Goal: Information Seeking & Learning: Learn about a topic

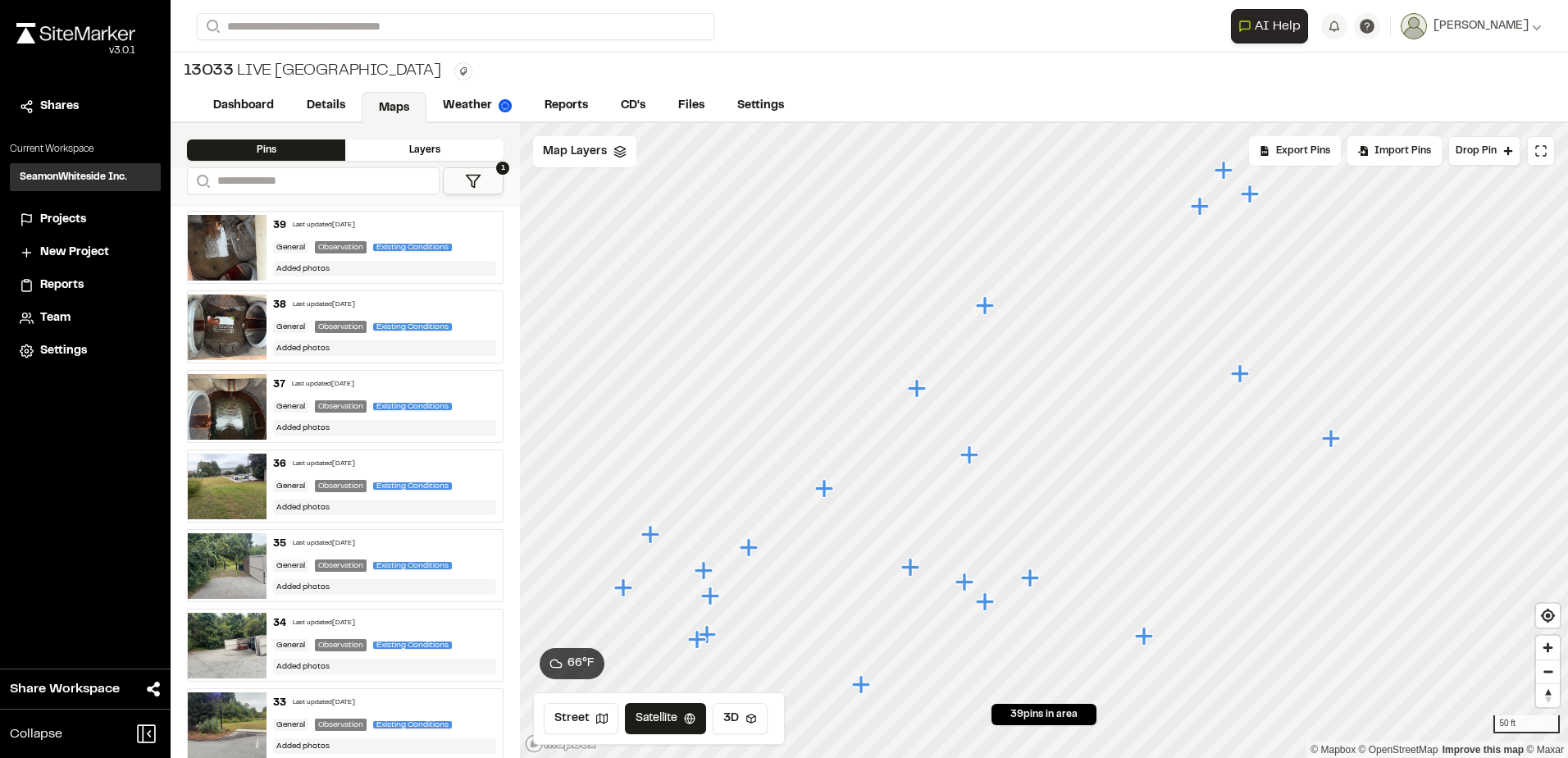
click at [976, 460] on icon "Map marker" at bounding box center [971, 455] width 21 height 21
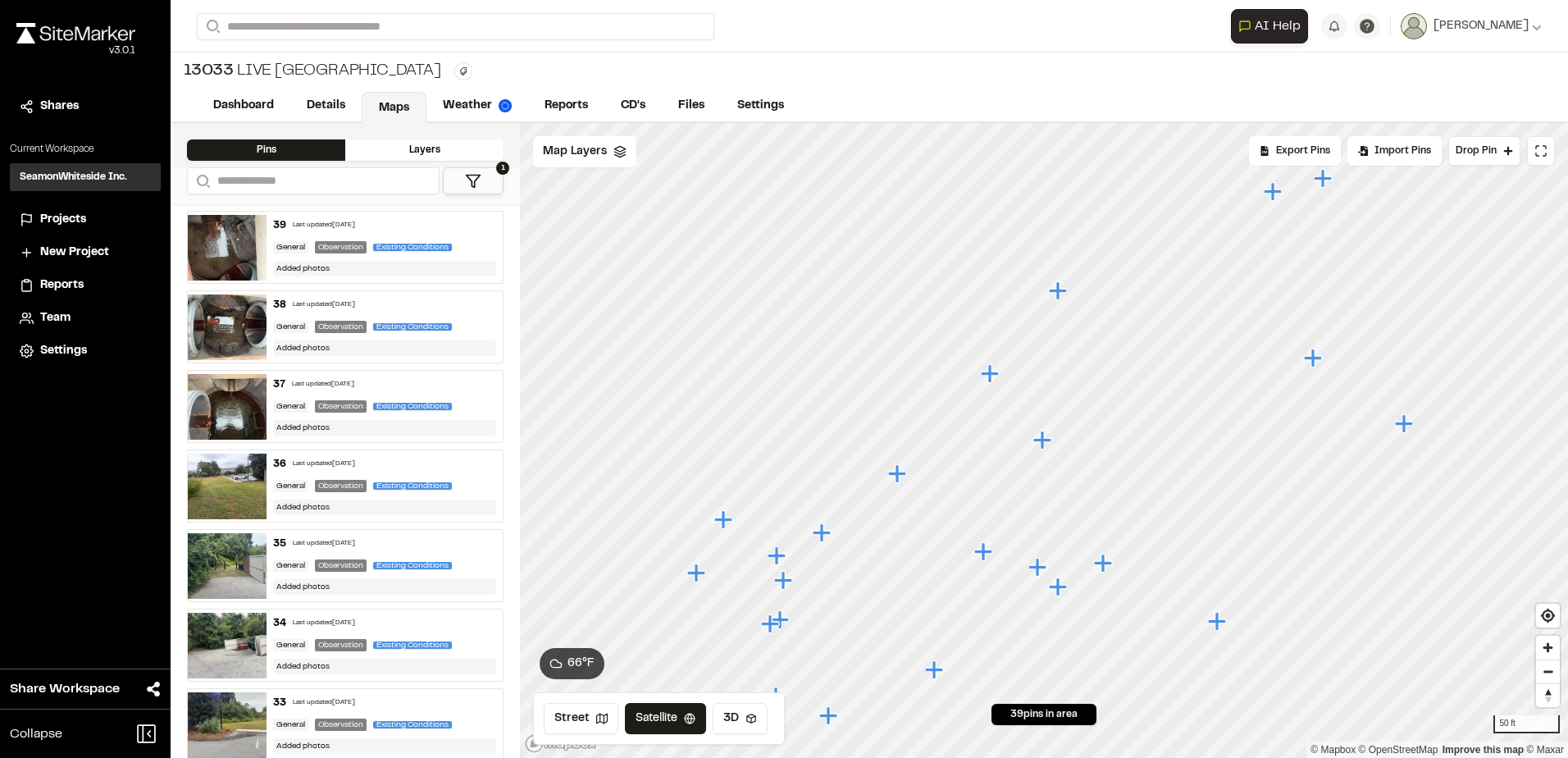
click at [1060, 292] on icon "Map marker" at bounding box center [1057, 290] width 18 height 18
click at [975, 525] on icon "Map marker" at bounding box center [974, 522] width 18 height 18
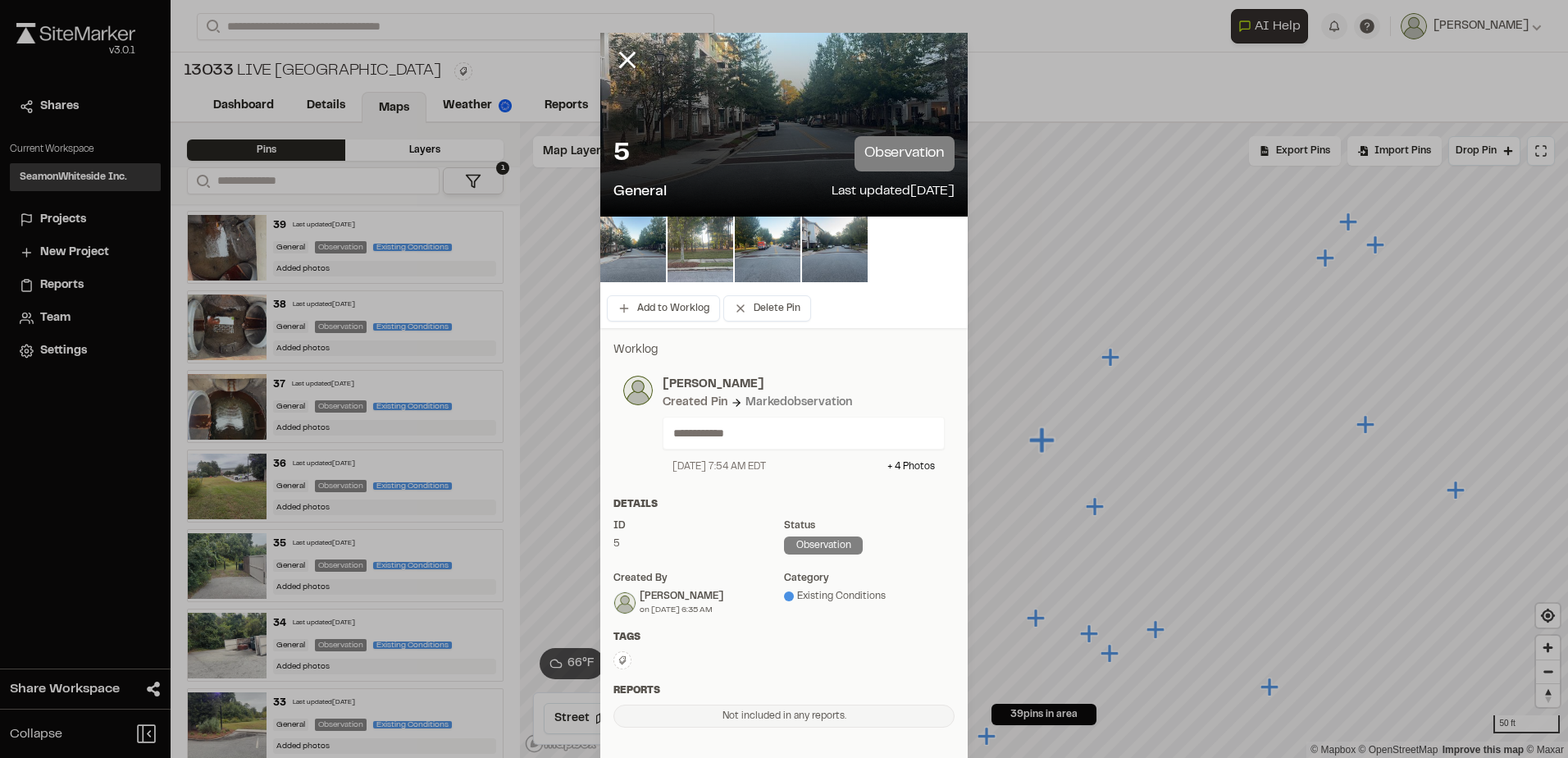
click at [718, 280] on img at bounding box center [700, 249] width 65 height 65
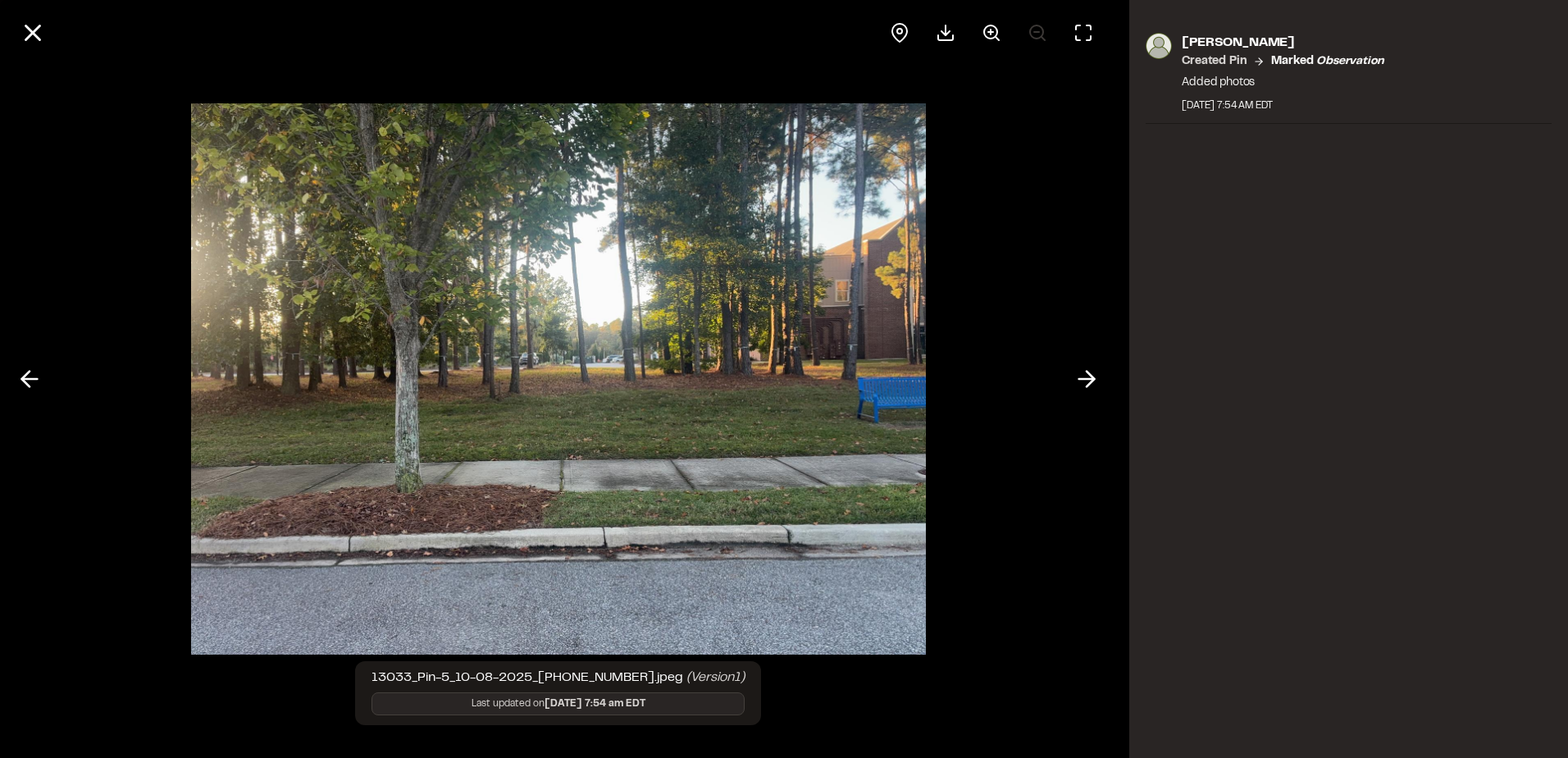
drag, startPoint x: 1039, startPoint y: 366, endPoint x: 1046, endPoint y: 362, distance: 8.1
click at [1042, 364] on div at bounding box center [558, 379] width 1116 height 758
click at [1073, 376] on button at bounding box center [1087, 379] width 39 height 39
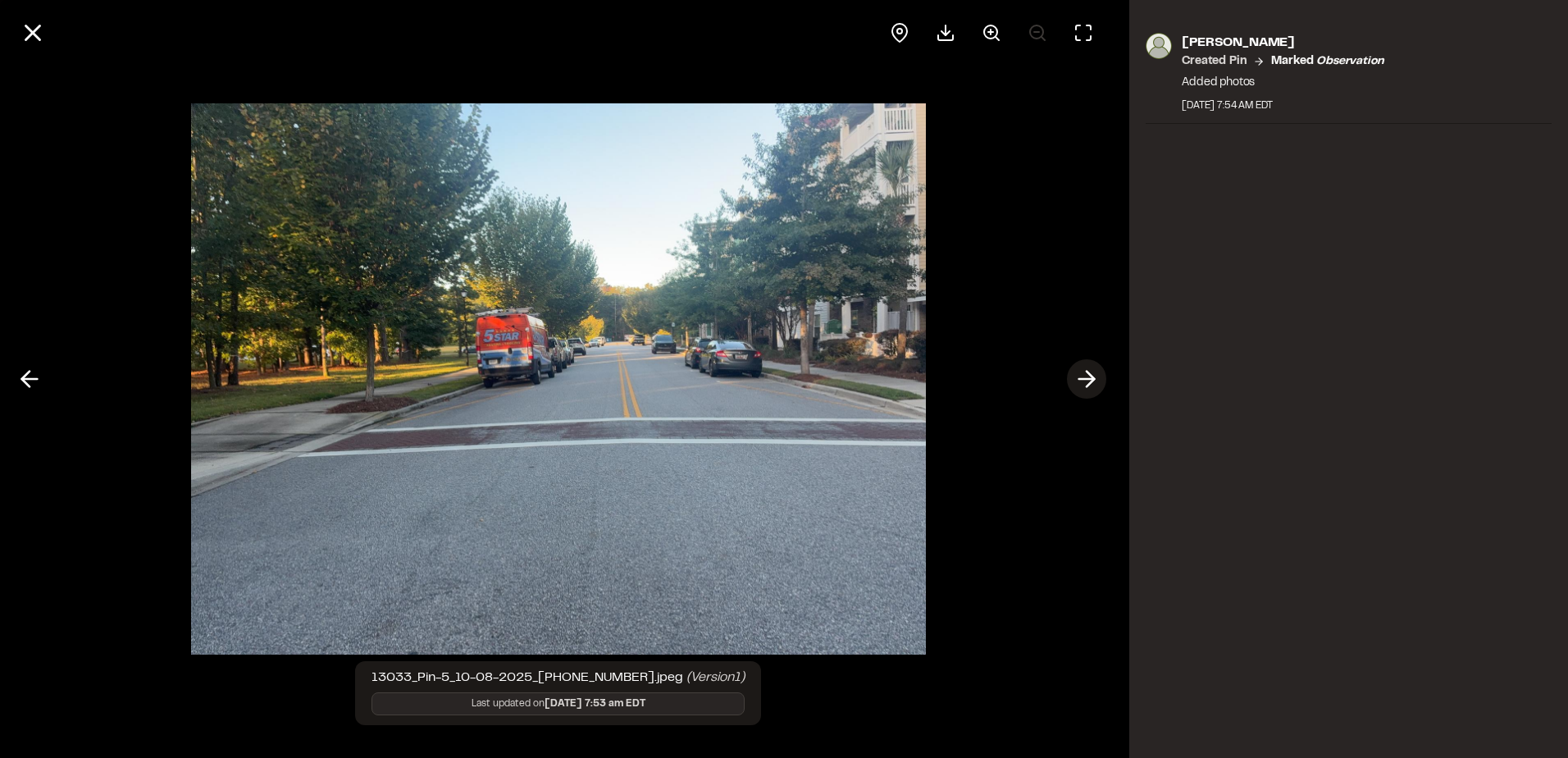
click at [1073, 379] on button at bounding box center [1087, 379] width 39 height 39
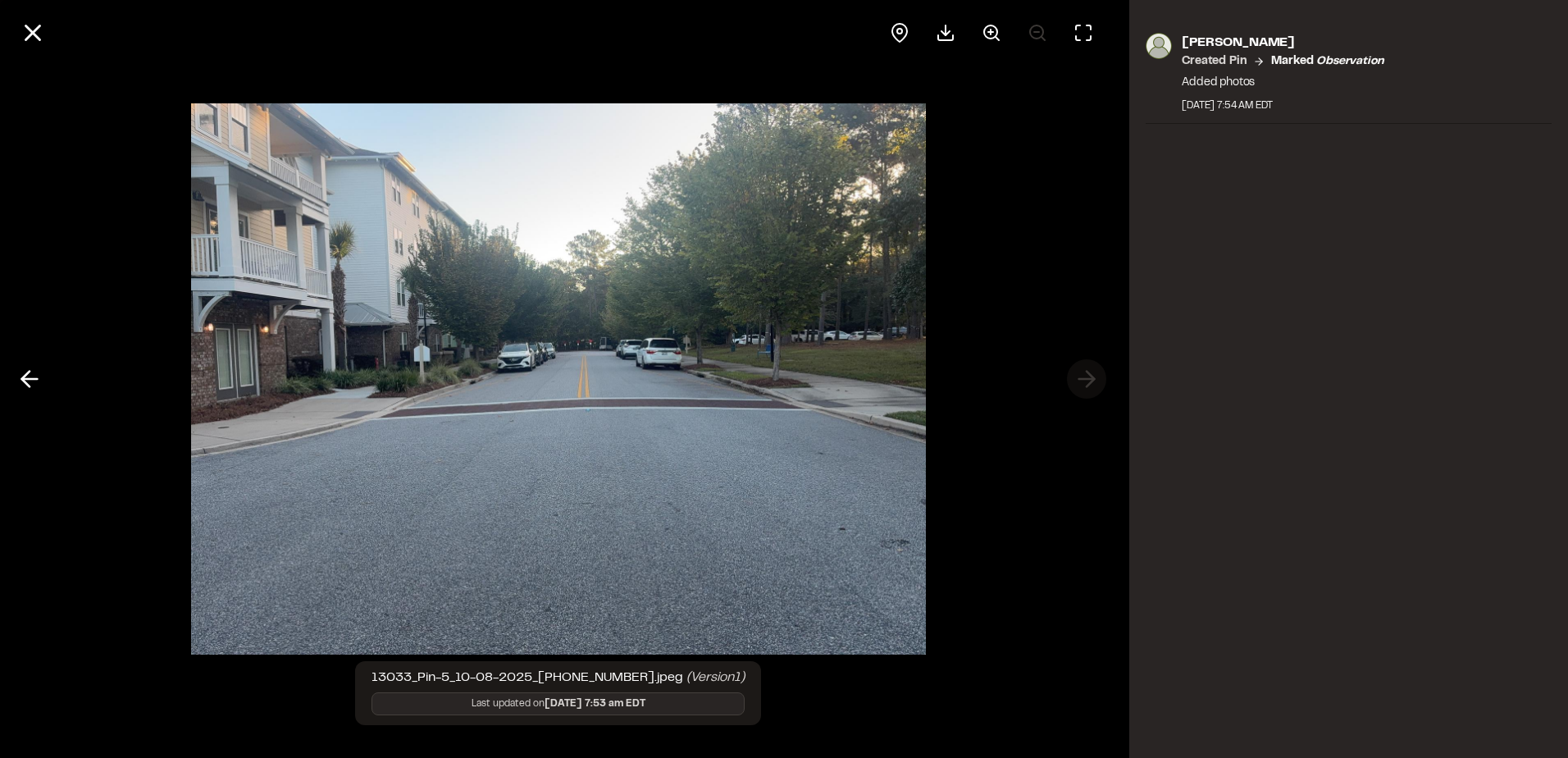
click at [1073, 379] on div at bounding box center [558, 379] width 1116 height 758
click at [1078, 384] on div at bounding box center [558, 379] width 1116 height 758
click at [50, 386] on div at bounding box center [558, 379] width 1116 height 758
click at [45, 383] on button at bounding box center [30, 379] width 39 height 39
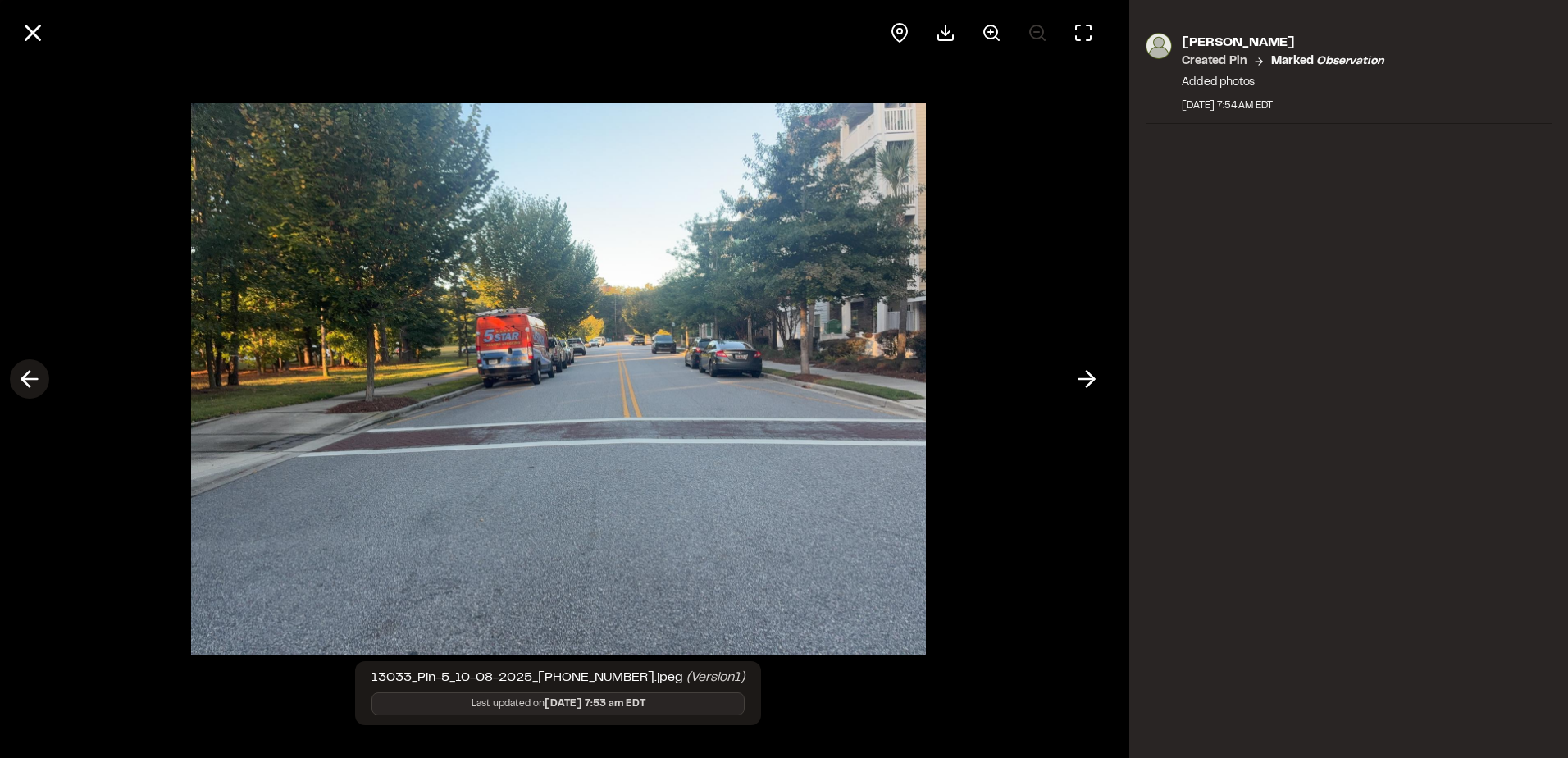
click at [46, 385] on button at bounding box center [30, 379] width 39 height 39
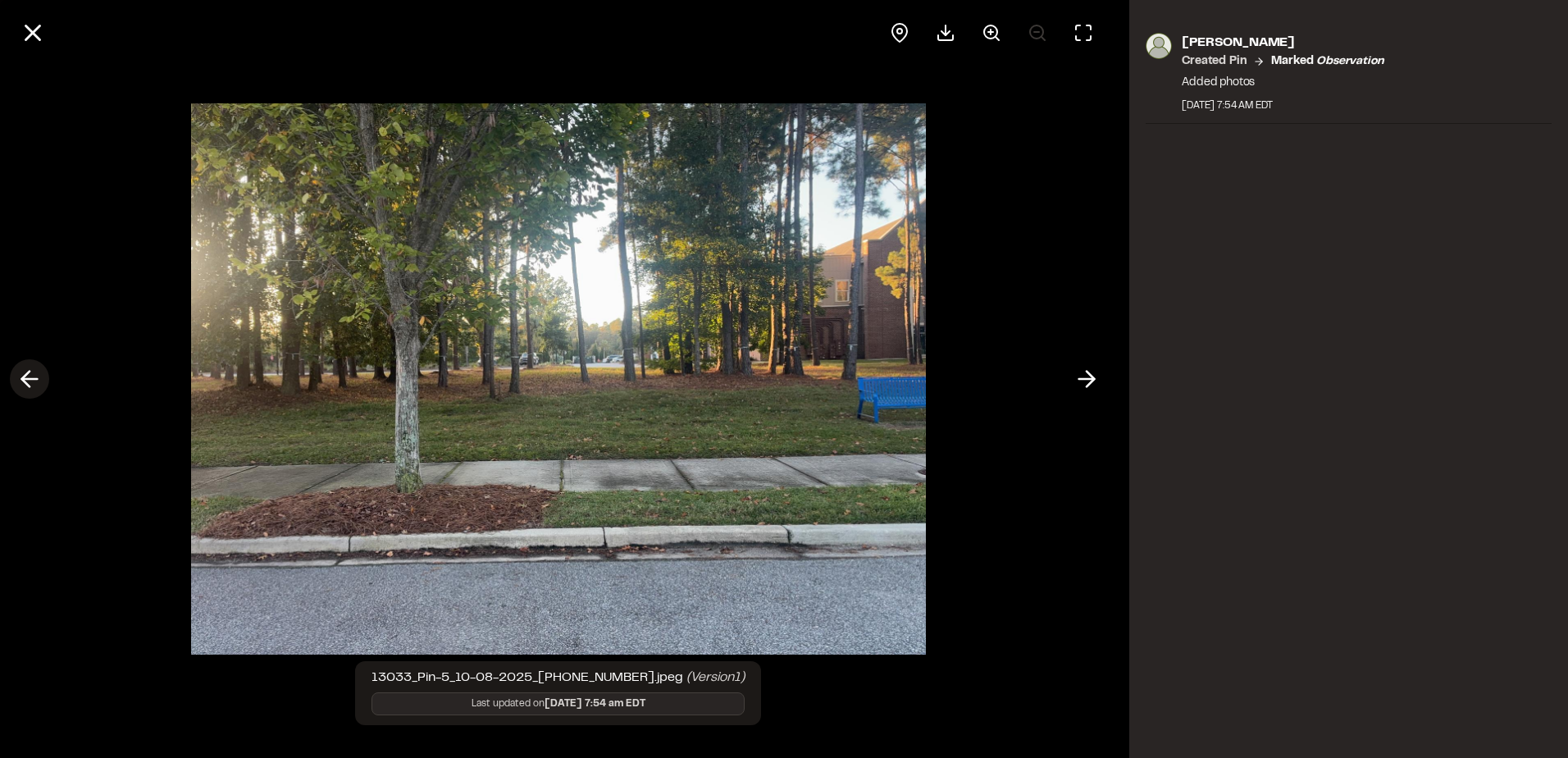
click at [47, 385] on button at bounding box center [30, 379] width 39 height 39
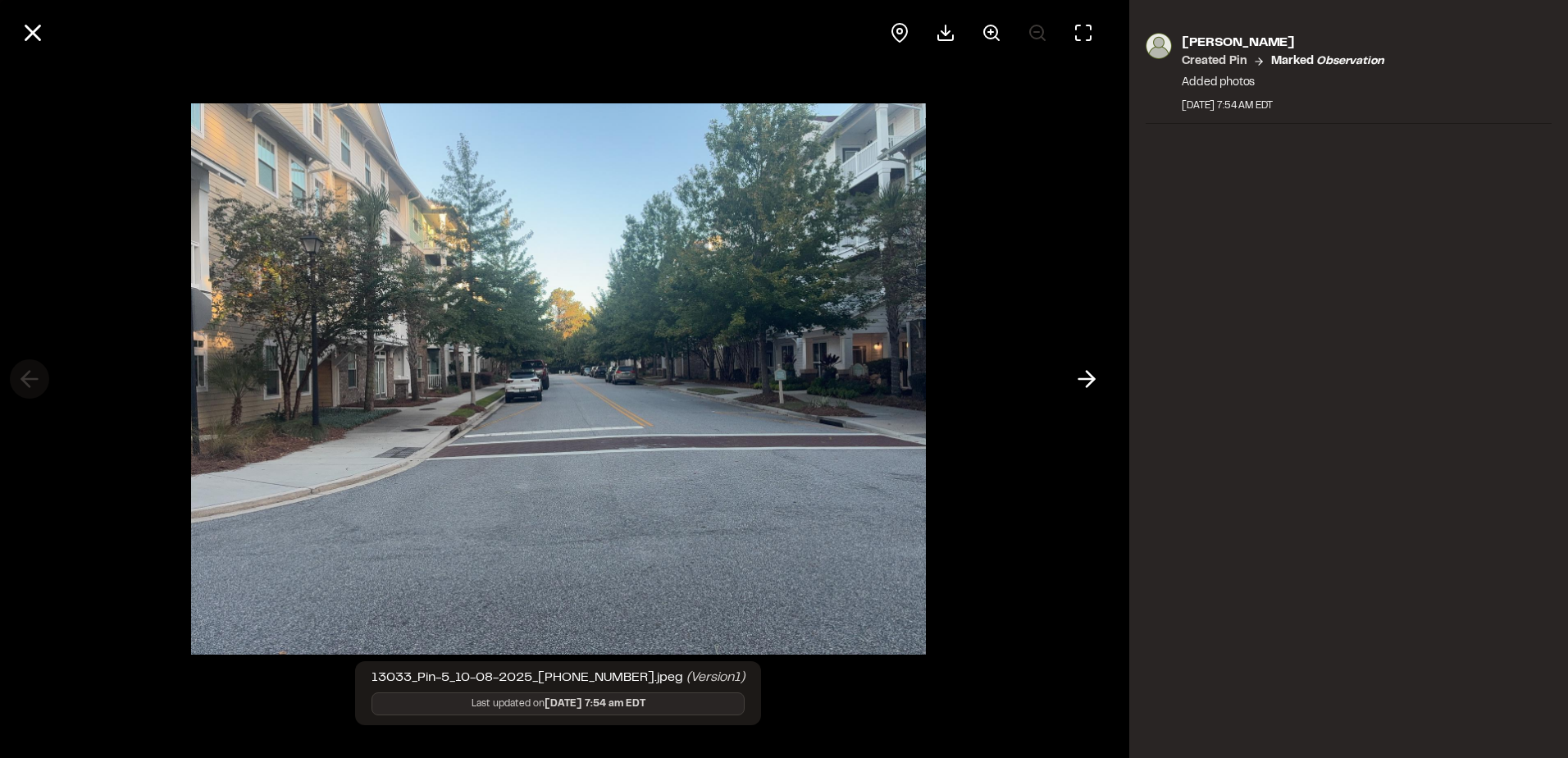
click at [47, 385] on div at bounding box center [558, 379] width 1116 height 758
click at [25, 35] on icon at bounding box center [32, 32] width 28 height 28
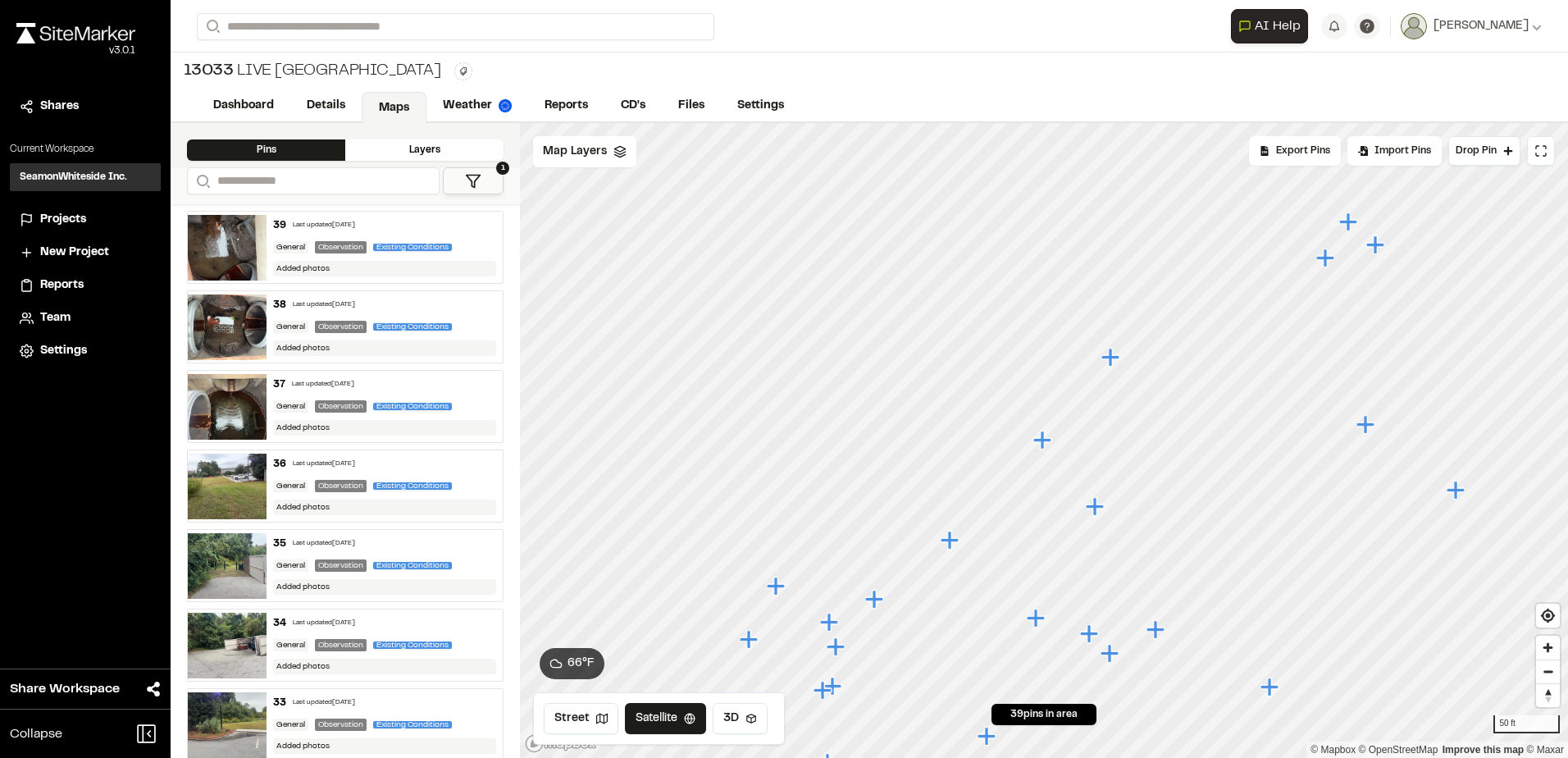
click at [1113, 362] on icon "Map marker" at bounding box center [1110, 356] width 18 height 18
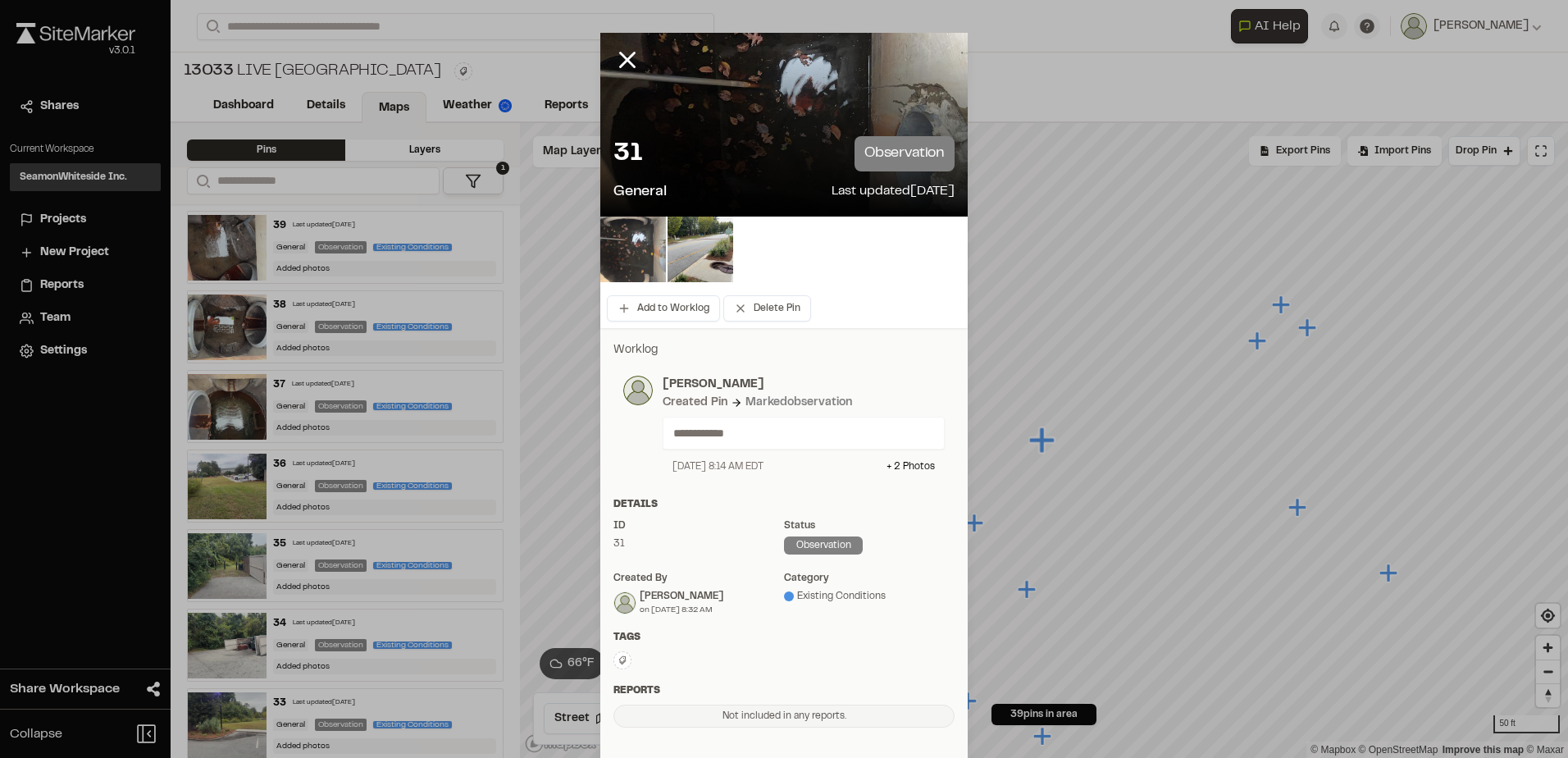
click at [642, 248] on img at bounding box center [632, 249] width 65 height 65
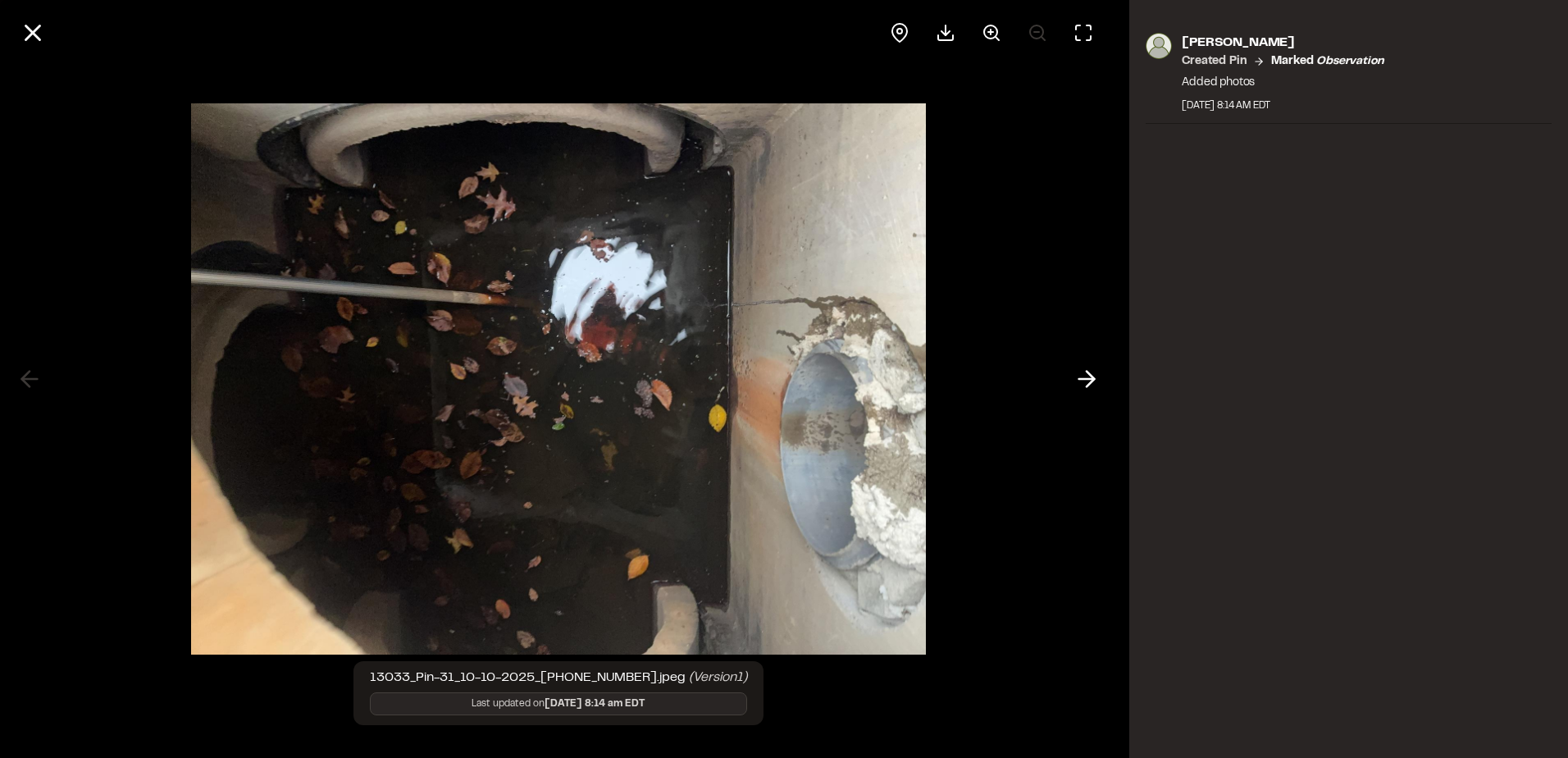
click at [1061, 385] on div at bounding box center [558, 379] width 1116 height 758
click at [1075, 378] on icon at bounding box center [1086, 378] width 26 height 28
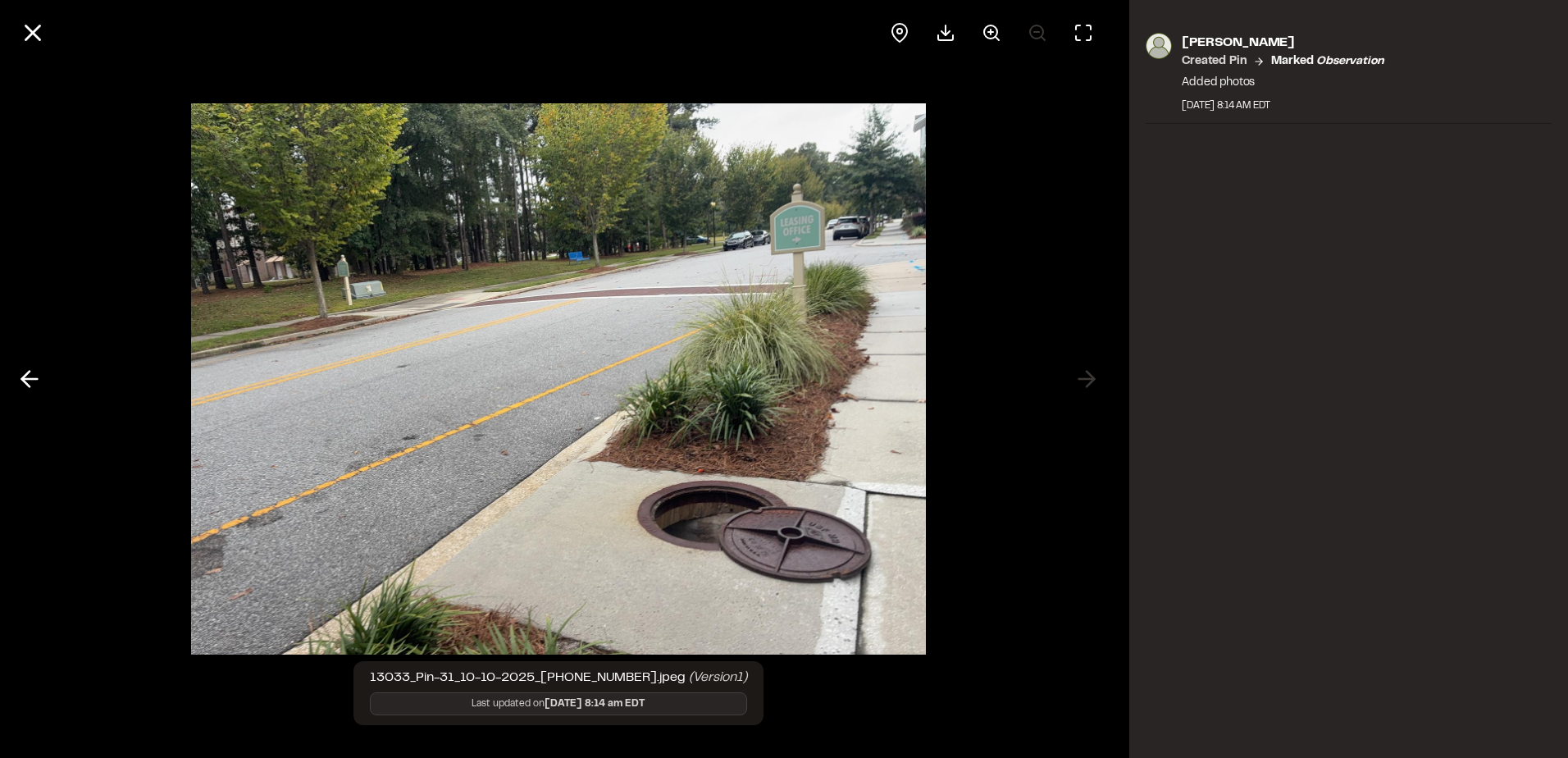
click at [996, 290] on div at bounding box center [558, 379] width 1116 height 758
click at [38, 32] on icon at bounding box center [32, 32] width 28 height 28
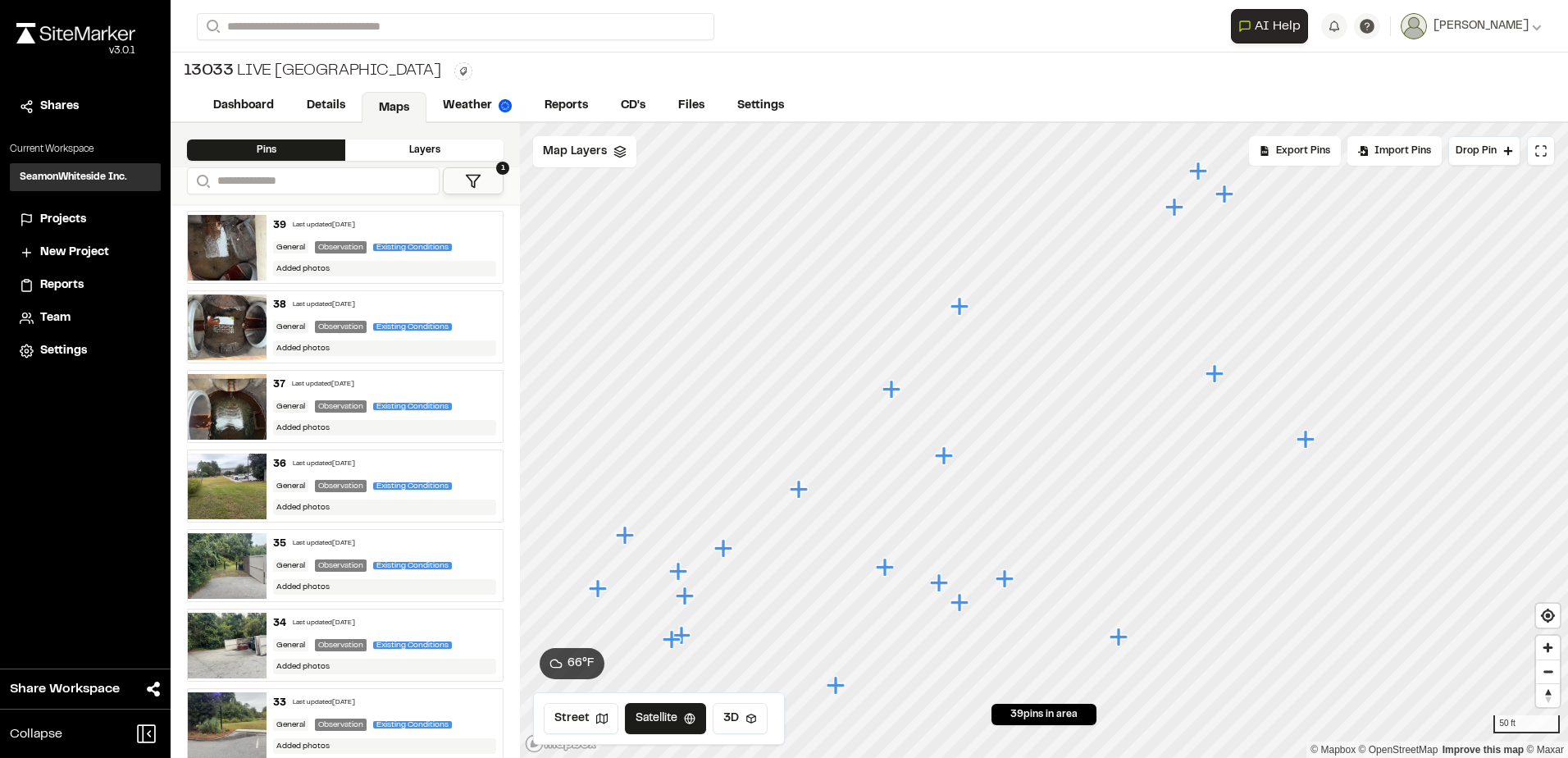
click at [731, 550] on icon "Map marker" at bounding box center [723, 547] width 18 height 18
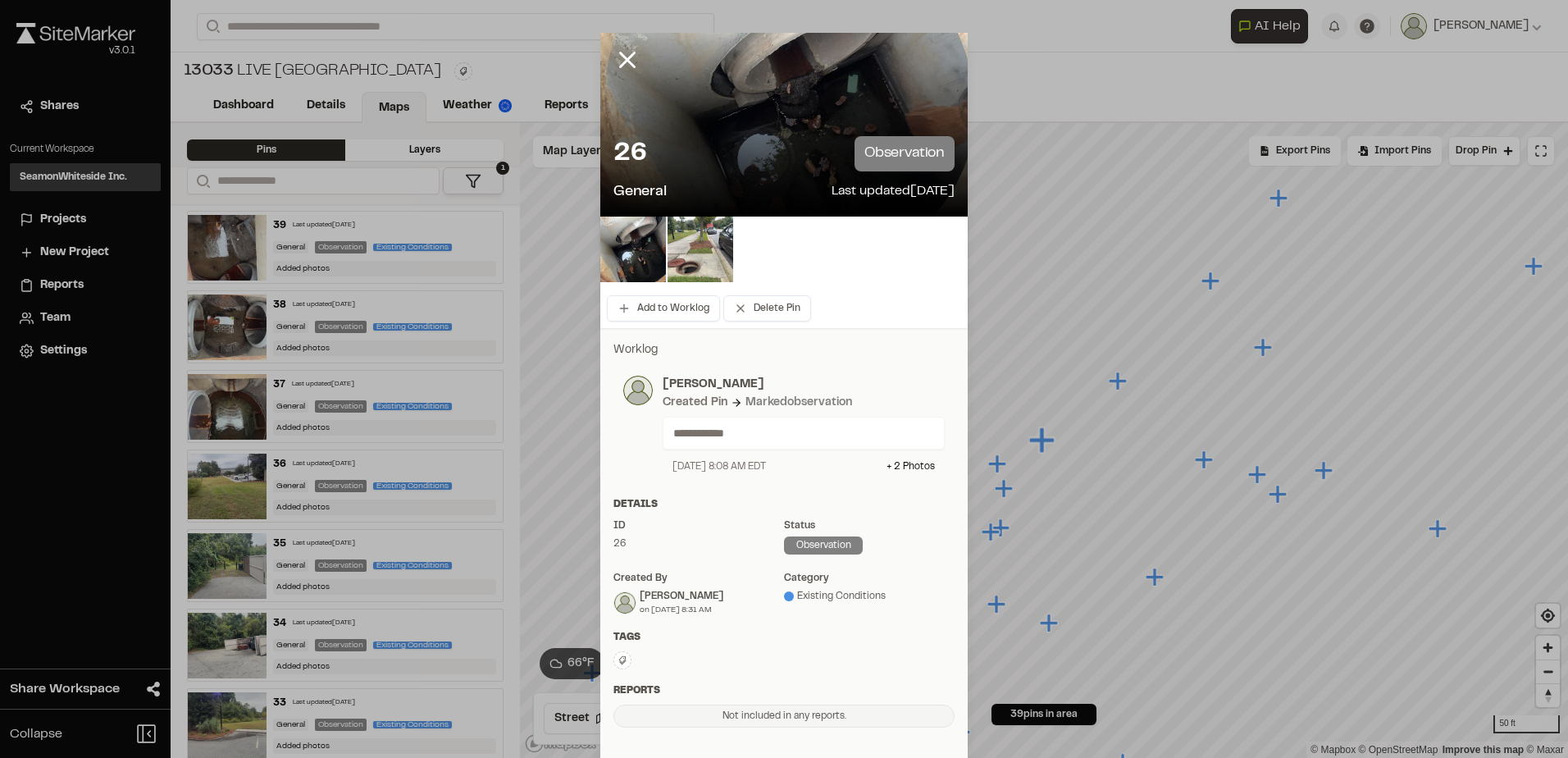
click at [602, 516] on div "Details ID 26 Status observation Created by [PERSON_NAME] on [DATE] 8:31 AM cat…" at bounding box center [784, 563] width 367 height 133
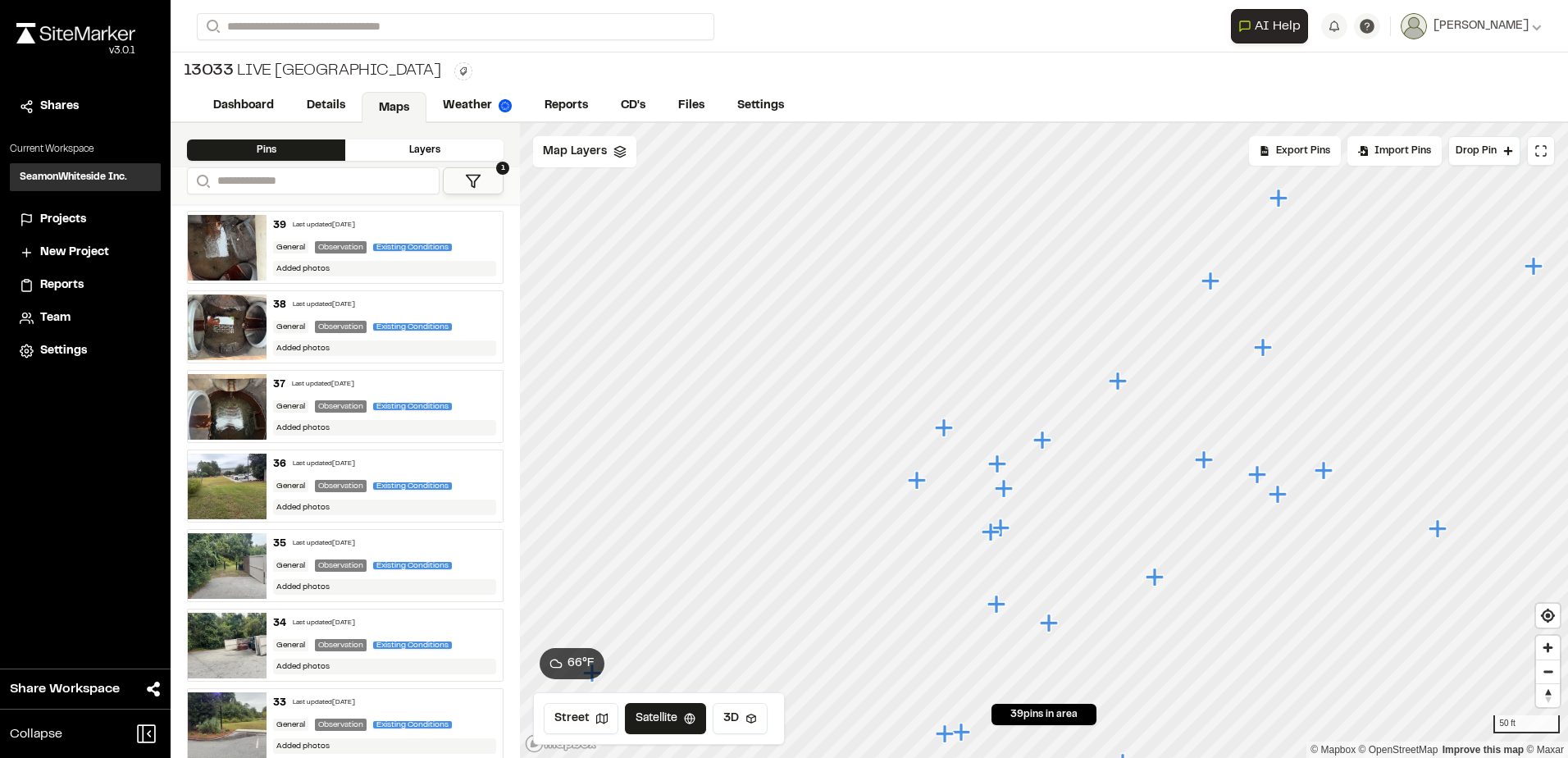
click at [1009, 487] on icon "Map marker" at bounding box center [1004, 488] width 18 height 18
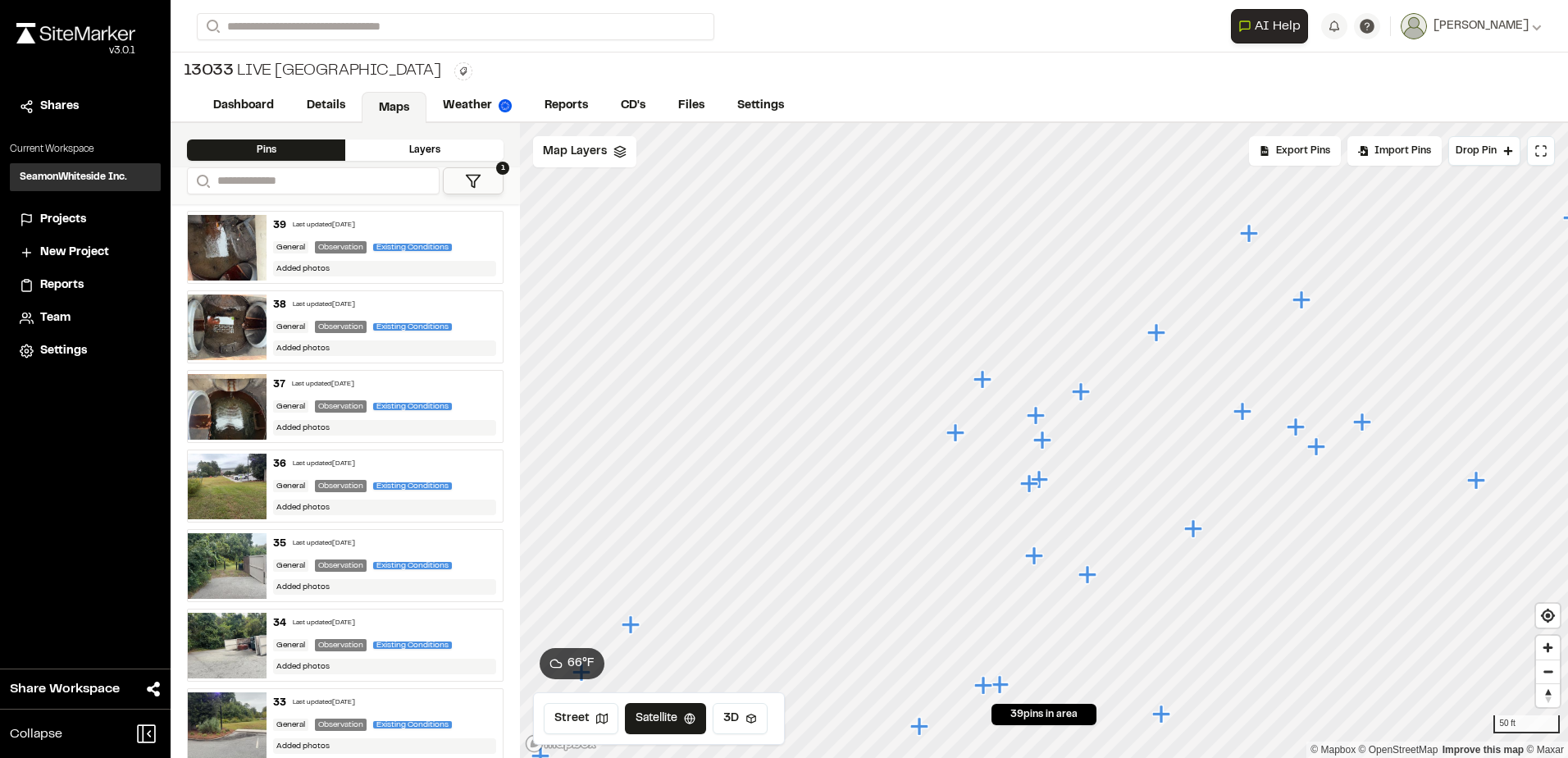
click at [1084, 391] on icon "Map marker" at bounding box center [1080, 391] width 18 height 18
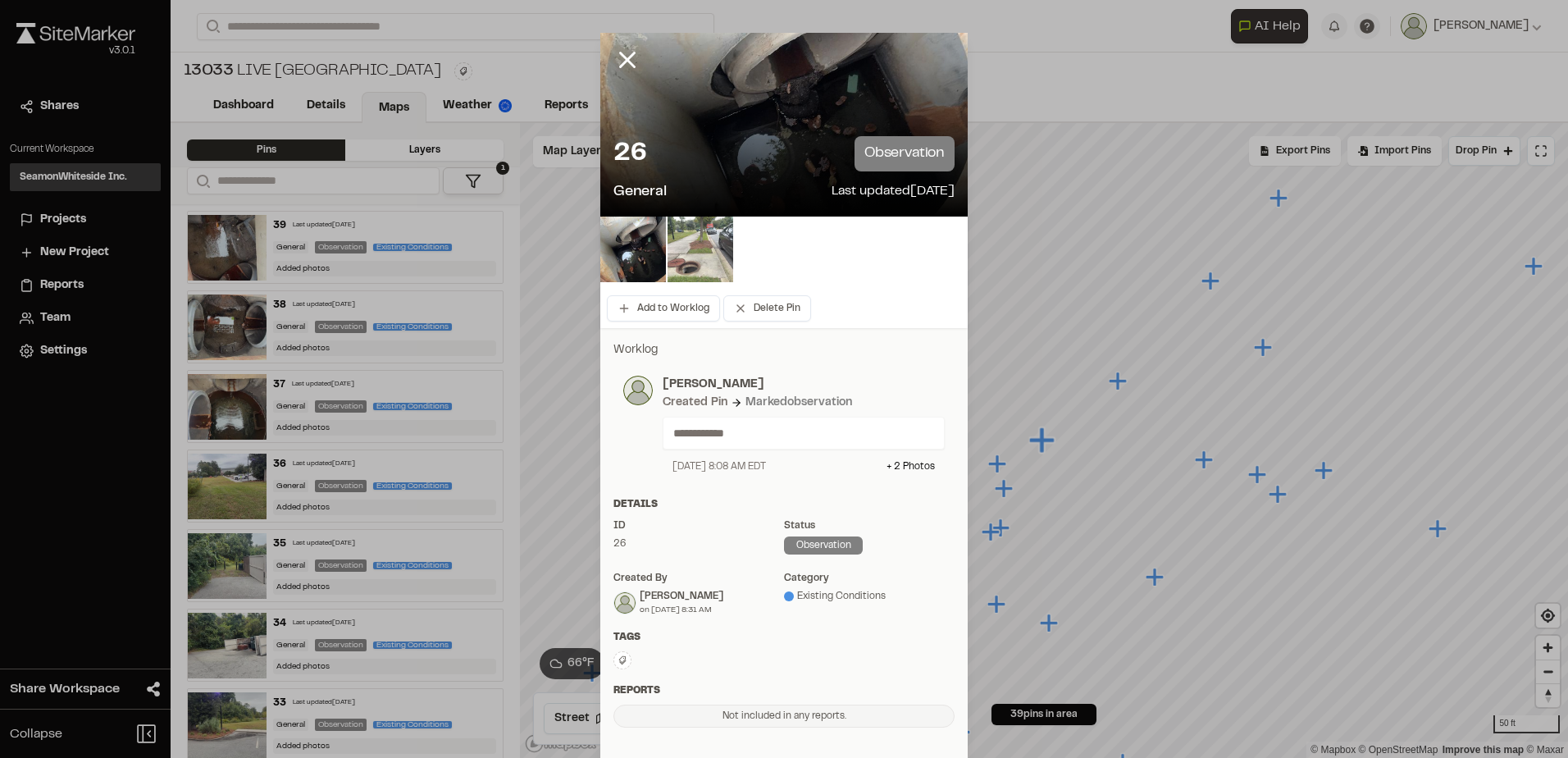
click at [723, 255] on img at bounding box center [700, 249] width 65 height 65
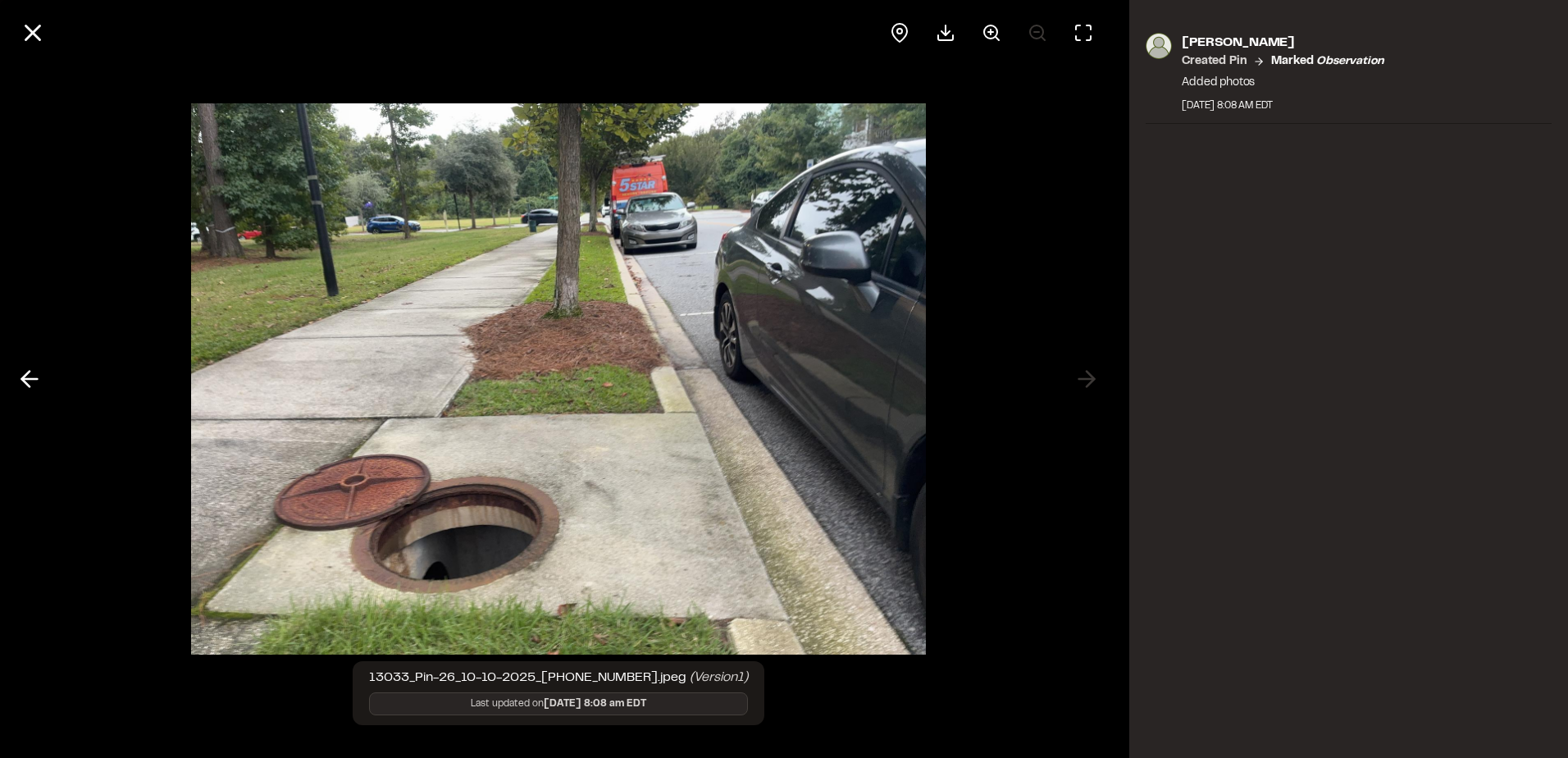
click at [445, 365] on img at bounding box center [558, 378] width 735 height 584
click at [46, 376] on button at bounding box center [30, 379] width 39 height 39
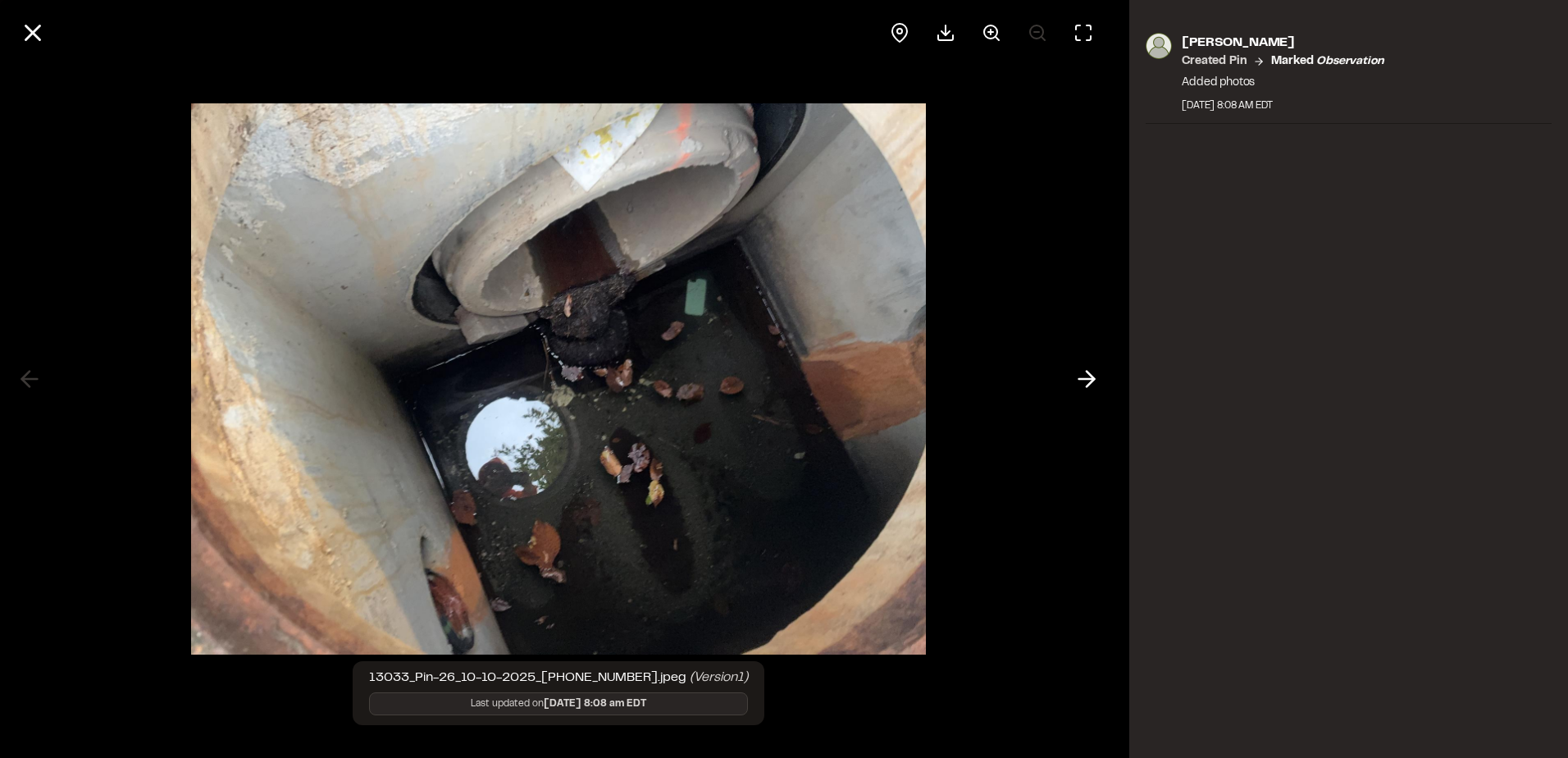
click at [46, 376] on div at bounding box center [558, 379] width 1116 height 758
click at [1241, 177] on div "[PERSON_NAME] Created Pin Marked observation Added photos [DATE] 8:08 AM EDT" at bounding box center [1349, 379] width 439 height 758
click at [27, 28] on icon at bounding box center [32, 32] width 28 height 28
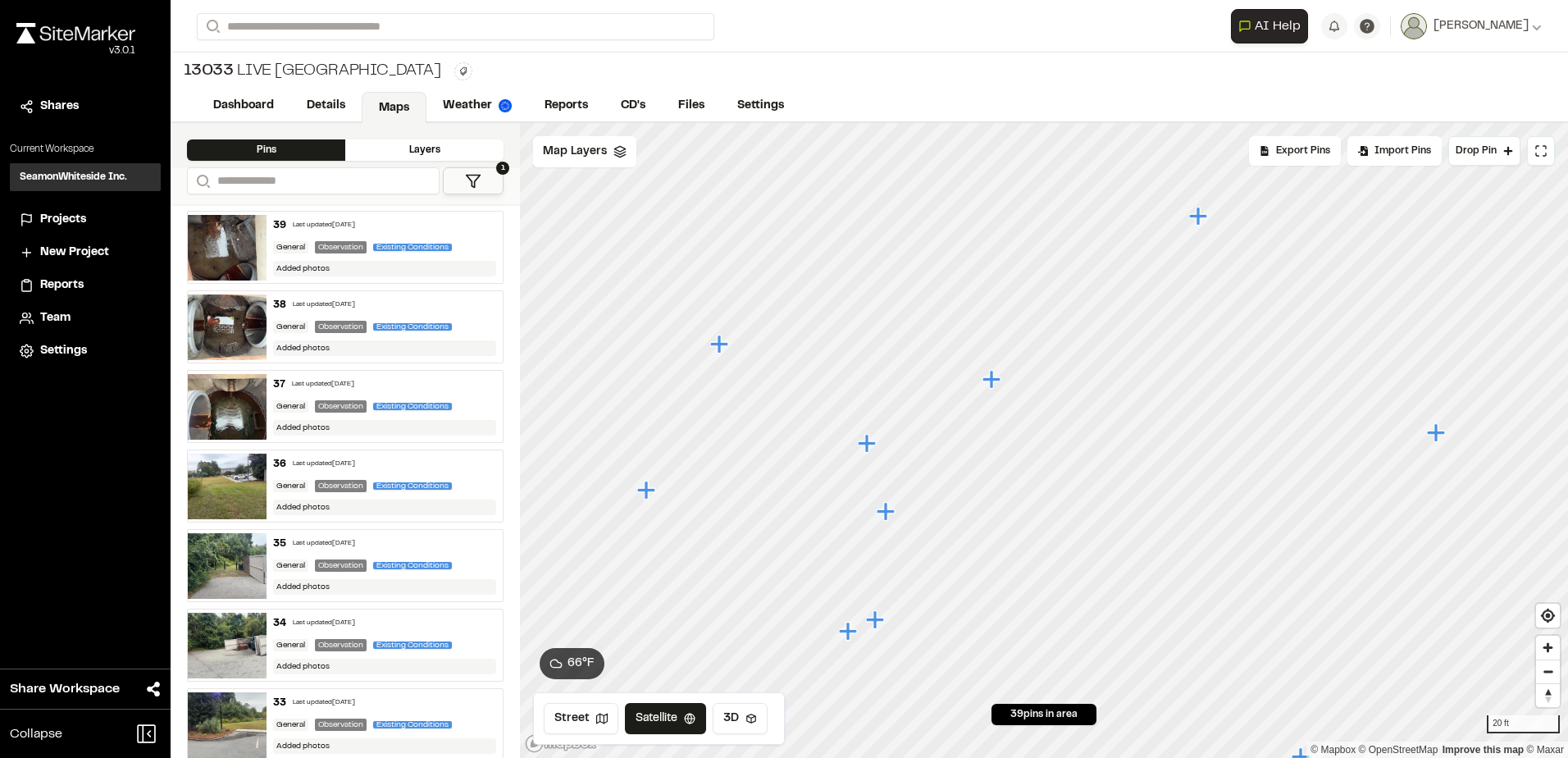
click at [872, 624] on icon "Map marker" at bounding box center [876, 619] width 21 height 21
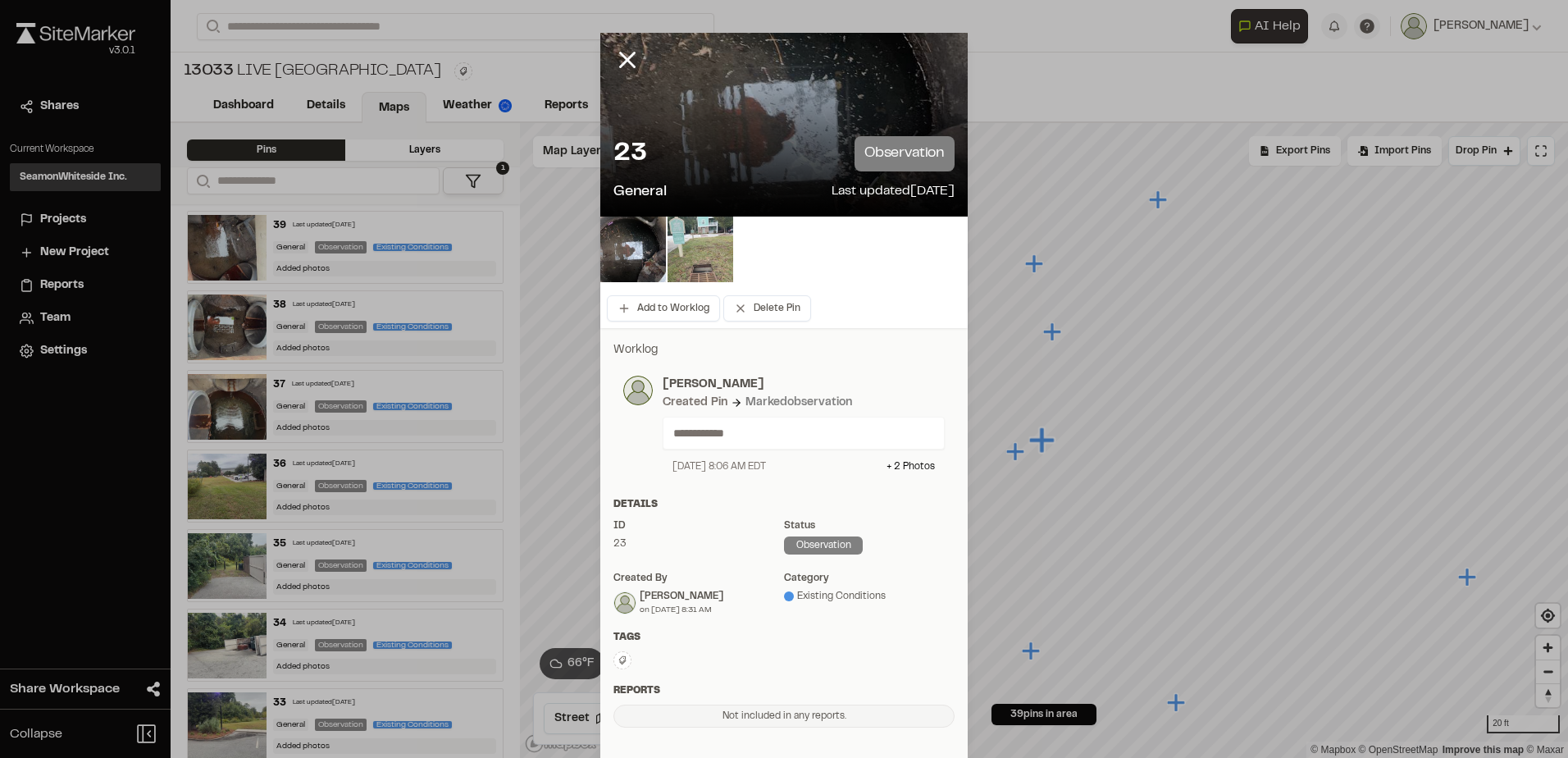
click at [704, 241] on img at bounding box center [700, 249] width 65 height 65
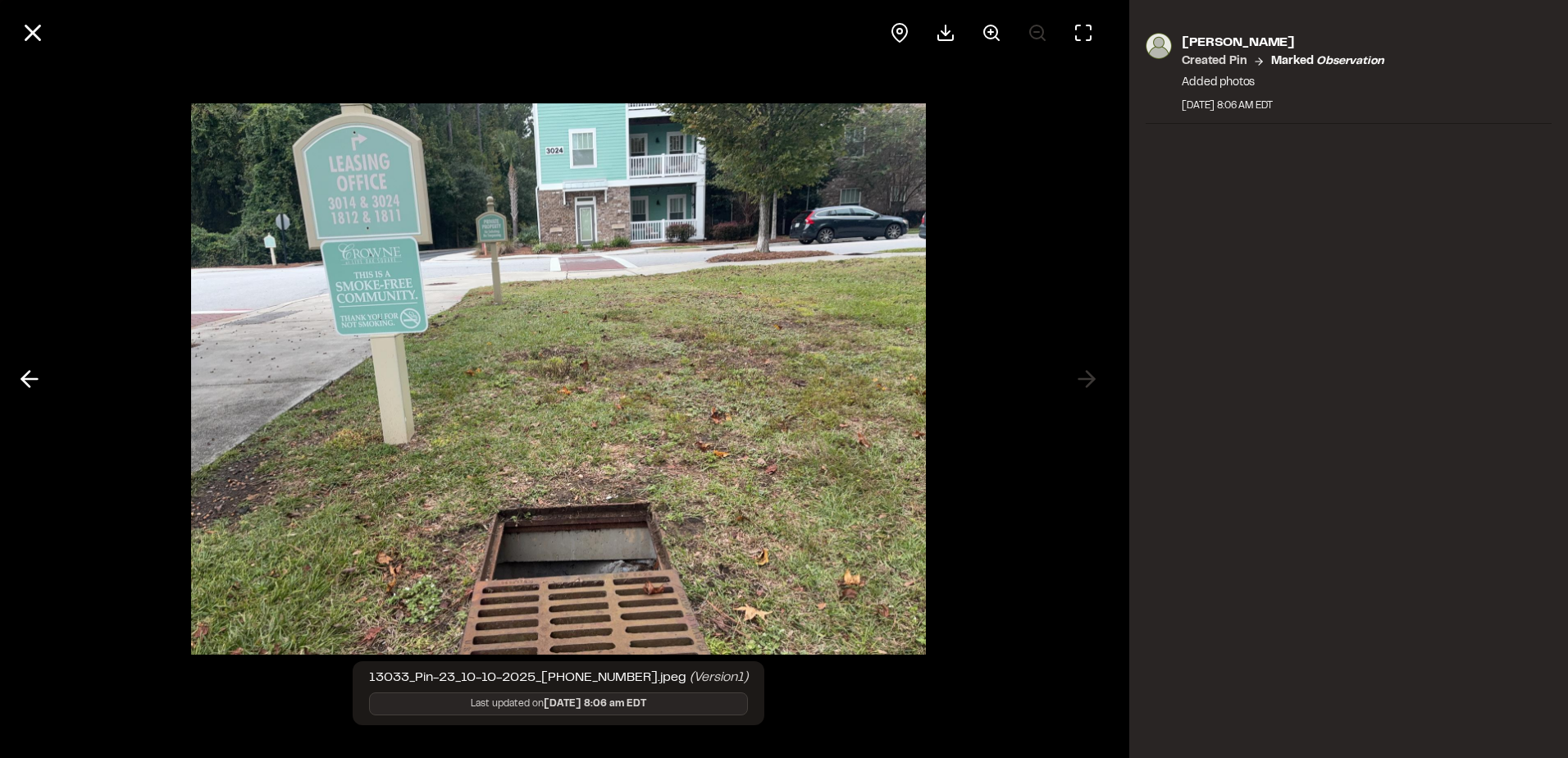
click at [1226, 359] on div "[PERSON_NAME] Created Pin Marked observation Added photos [DATE] 8:06 AM EDT" at bounding box center [1349, 379] width 439 height 758
click at [51, 55] on div at bounding box center [558, 32] width 1116 height 65
click at [35, 44] on icon at bounding box center [32, 32] width 28 height 28
